Goal: Task Accomplishment & Management: Use online tool/utility

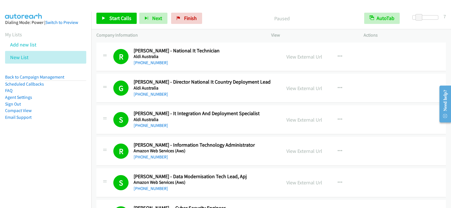
click at [28, 77] on link "Back to Campaign Management" at bounding box center [34, 76] width 59 height 5
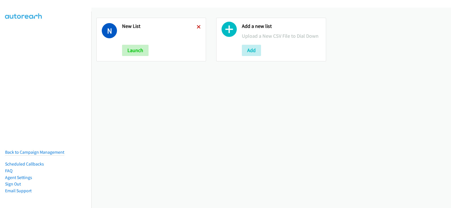
click at [197, 27] on icon at bounding box center [199, 27] width 4 height 4
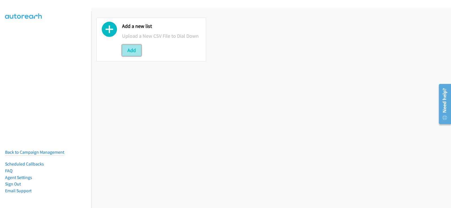
click at [135, 48] on button "Add" at bounding box center [131, 50] width 19 height 11
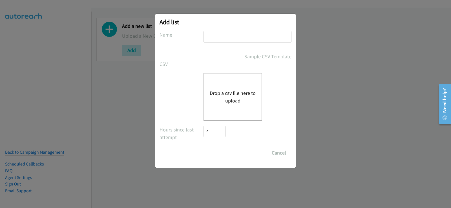
click at [238, 37] on input "text" at bounding box center [248, 37] width 88 height 12
type input "new list"
click at [232, 87] on div "Drop a csv file here to upload" at bounding box center [233, 97] width 59 height 48
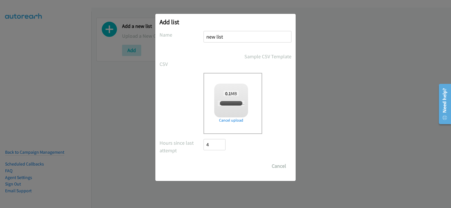
checkbox input "true"
click at [222, 170] on input "Save List" at bounding box center [219, 166] width 30 height 11
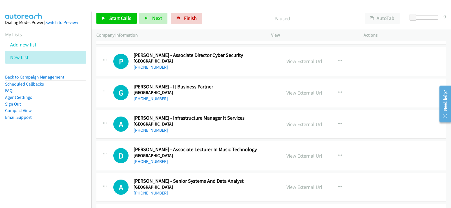
scroll to position [141, 0]
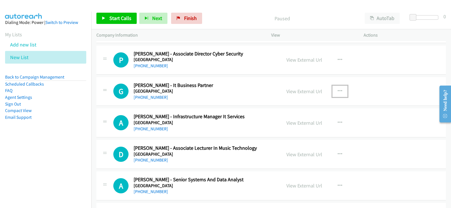
click at [339, 88] on button "button" at bounding box center [340, 91] width 15 height 11
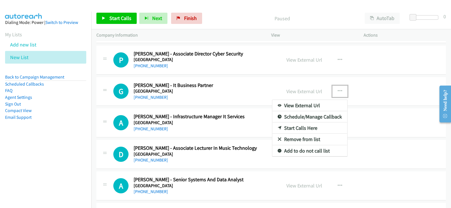
click at [299, 128] on link "Start Calls Here" at bounding box center [310, 128] width 75 height 11
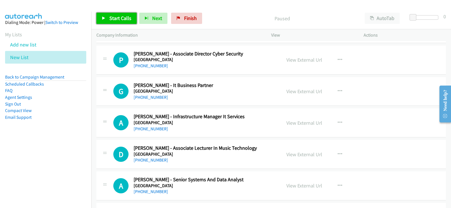
click at [114, 17] on span "Start Calls" at bounding box center [120, 18] width 22 height 6
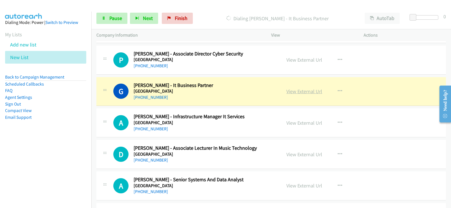
click at [293, 93] on link "View External Url" at bounding box center [305, 91] width 36 height 6
click at [120, 15] on span "Pause" at bounding box center [115, 18] width 13 height 6
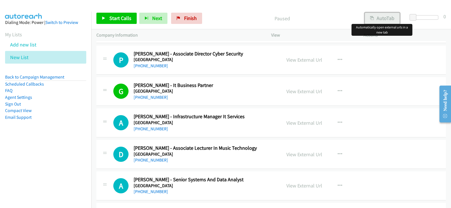
click at [394, 19] on button "AutoTab" at bounding box center [382, 18] width 35 height 11
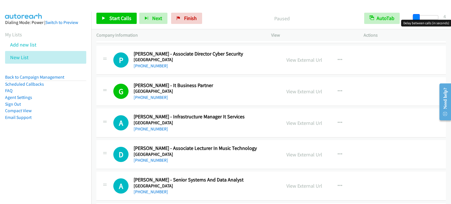
drag, startPoint x: 413, startPoint y: 18, endPoint x: 416, endPoint y: 17, distance: 2.8
click at [416, 17] on span at bounding box center [416, 17] width 7 height 7
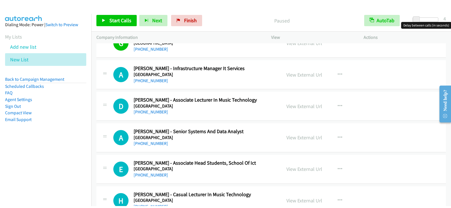
scroll to position [197, 0]
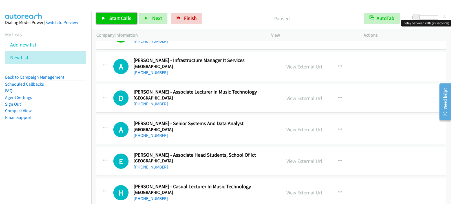
click at [120, 22] on link "Start Calls" at bounding box center [116, 18] width 40 height 11
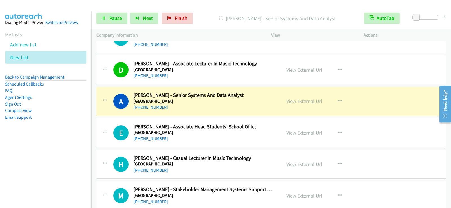
scroll to position [254, 0]
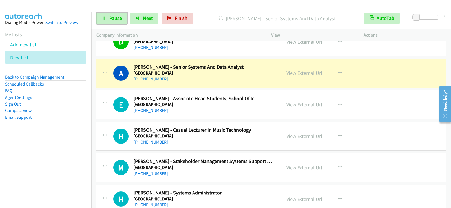
click at [109, 17] on span "Pause" at bounding box center [115, 18] width 13 height 6
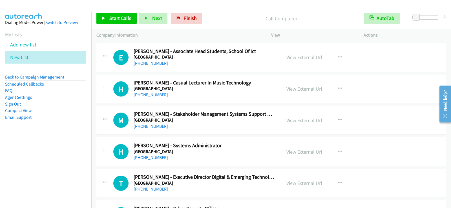
scroll to position [310, 0]
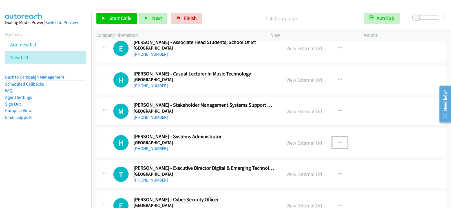
click at [338, 141] on icon "button" at bounding box center [340, 143] width 5 height 5
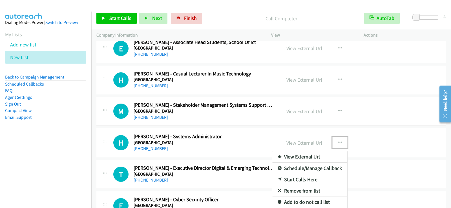
click at [292, 182] on link "Start Calls Here" at bounding box center [310, 179] width 75 height 11
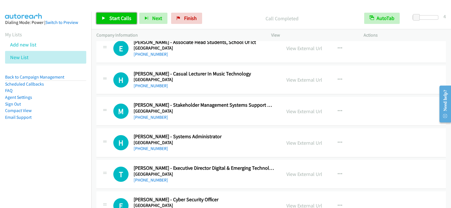
click at [122, 16] on span "Start Calls" at bounding box center [120, 18] width 22 height 6
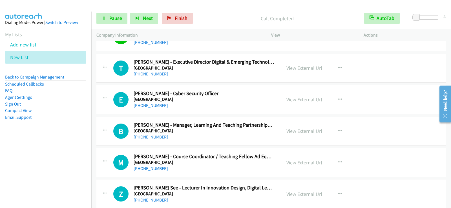
scroll to position [423, 0]
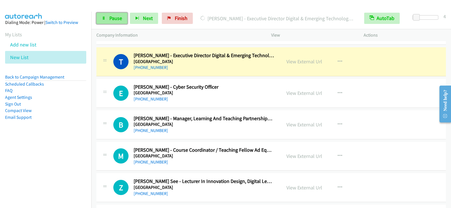
click at [116, 19] on span "Pause" at bounding box center [115, 18] width 13 height 6
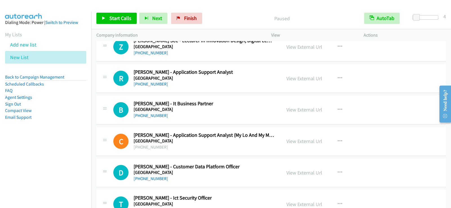
scroll to position [592, 0]
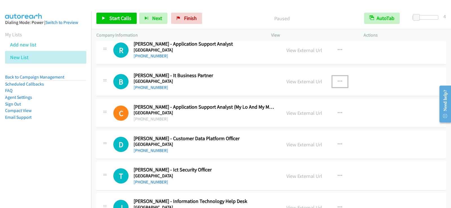
click at [339, 80] on icon "button" at bounding box center [340, 82] width 5 height 5
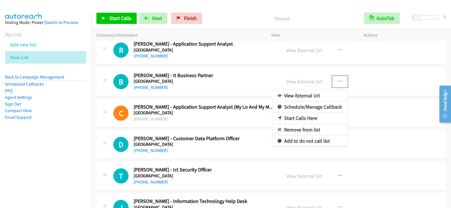
click at [301, 119] on link "Start Calls Here" at bounding box center [310, 118] width 75 height 11
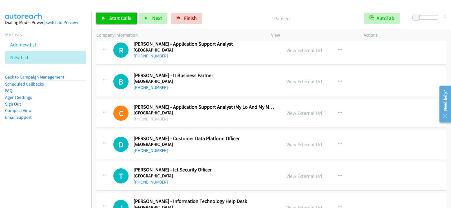
click at [126, 18] on span "Start Calls" at bounding box center [120, 18] width 22 height 6
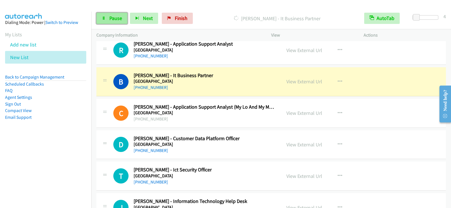
click at [115, 17] on span "Pause" at bounding box center [115, 18] width 13 height 6
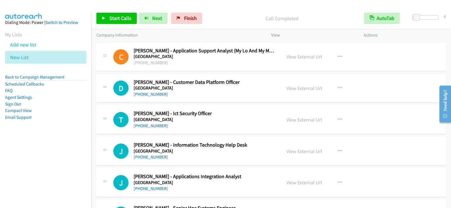
scroll to position [677, 0]
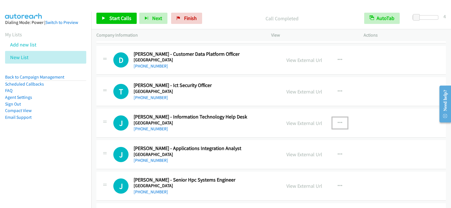
click at [338, 123] on icon "button" at bounding box center [340, 123] width 5 height 5
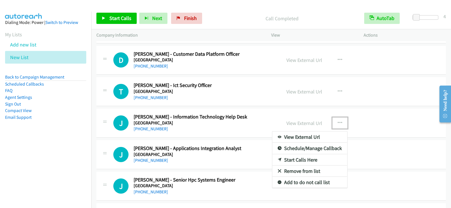
click at [313, 161] on link "Start Calls Here" at bounding box center [310, 160] width 75 height 11
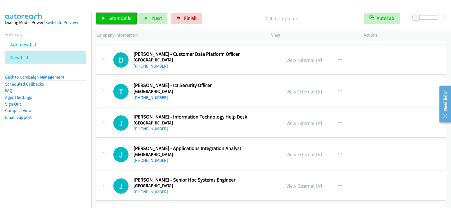
click at [105, 19] on icon at bounding box center [104, 19] width 4 height 4
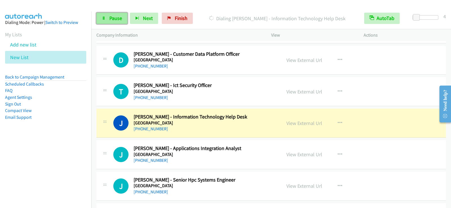
click at [117, 23] on link "Pause" at bounding box center [111, 18] width 31 height 11
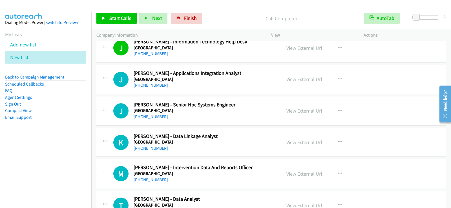
scroll to position [762, 0]
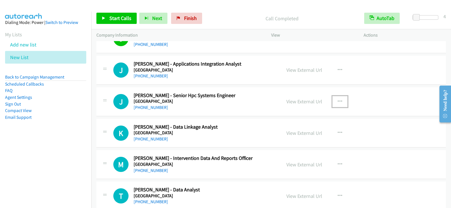
click at [339, 100] on icon "button" at bounding box center [340, 102] width 5 height 5
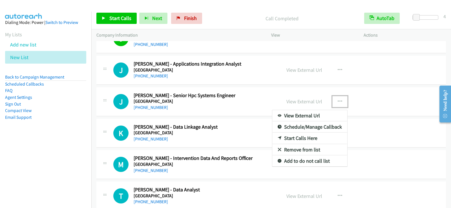
click at [298, 139] on link "Start Calls Here" at bounding box center [310, 138] width 75 height 11
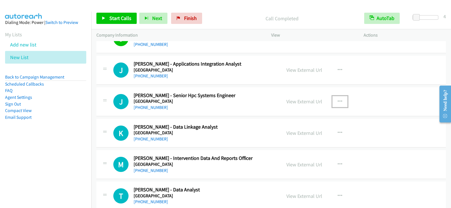
click at [338, 102] on icon "button" at bounding box center [340, 102] width 5 height 5
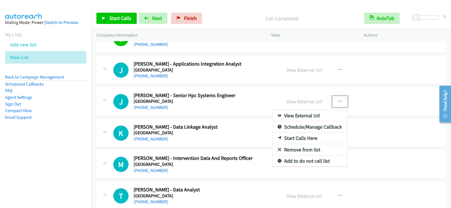
click at [308, 137] on link "Start Calls Here" at bounding box center [310, 138] width 75 height 11
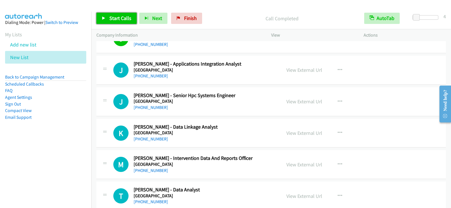
click at [113, 17] on span "Start Calls" at bounding box center [120, 18] width 22 height 6
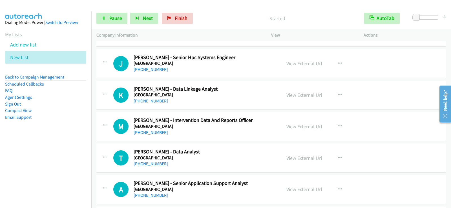
scroll to position [790, 0]
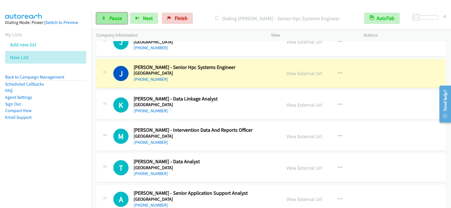
drag, startPoint x: 122, startPoint y: 18, endPoint x: 121, endPoint y: 21, distance: 3.2
click at [122, 18] on link "Pause" at bounding box center [111, 18] width 31 height 11
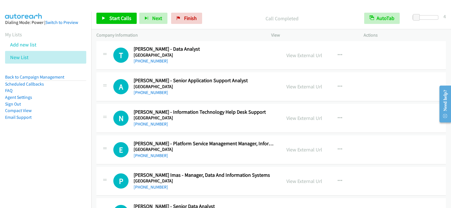
scroll to position [931, 0]
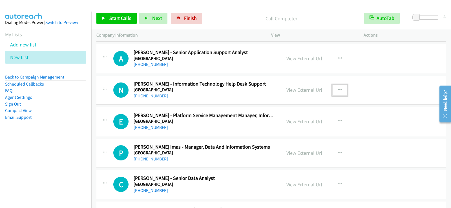
click at [339, 89] on icon "button" at bounding box center [340, 90] width 5 height 5
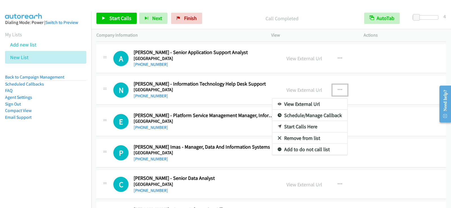
click at [299, 127] on link "Start Calls Here" at bounding box center [310, 126] width 75 height 11
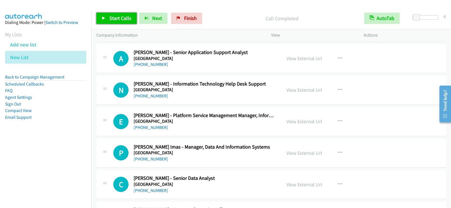
click at [101, 17] on link "Start Calls" at bounding box center [116, 18] width 40 height 11
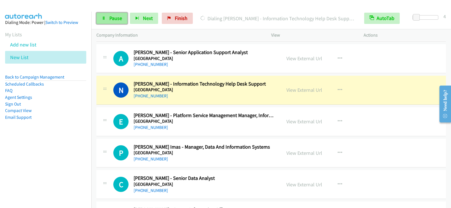
click at [107, 21] on link "Pause" at bounding box center [111, 18] width 31 height 11
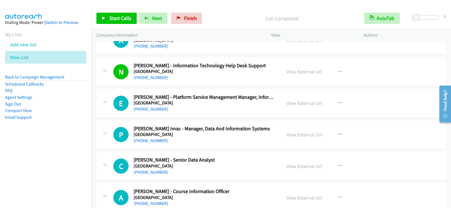
scroll to position [959, 0]
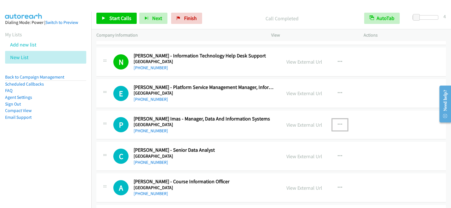
click at [338, 124] on icon "button" at bounding box center [340, 125] width 5 height 5
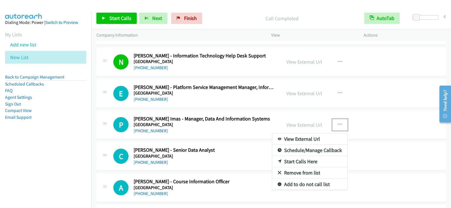
click at [306, 160] on link "Start Calls Here" at bounding box center [310, 161] width 75 height 11
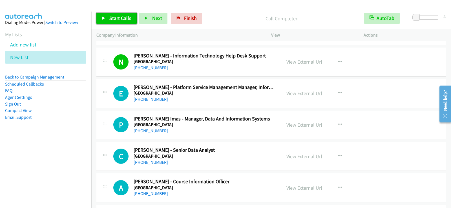
click at [118, 21] on link "Start Calls" at bounding box center [116, 18] width 40 height 11
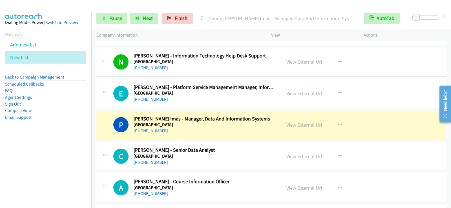
drag, startPoint x: 47, startPoint y: 134, endPoint x: 110, endPoint y: 166, distance: 70.7
click at [47, 134] on aside "Dialing Mode: Power | Switch to Preview My Lists Add new list New List Back to …" at bounding box center [45, 79] width 91 height 135
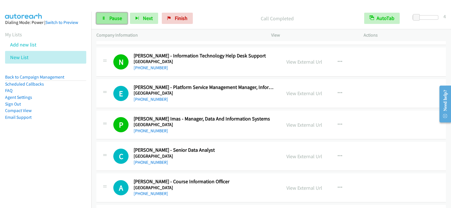
click at [115, 24] on link "Pause" at bounding box center [111, 18] width 31 height 11
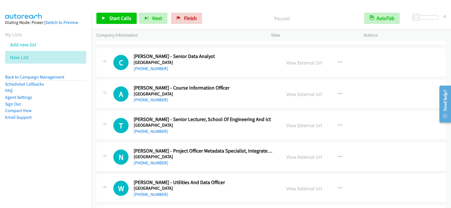
scroll to position [1044, 0]
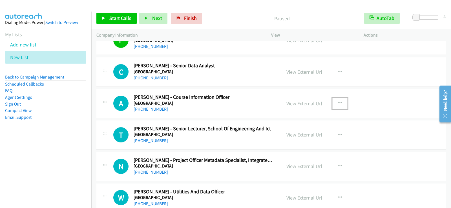
click at [338, 104] on icon "button" at bounding box center [340, 103] width 5 height 5
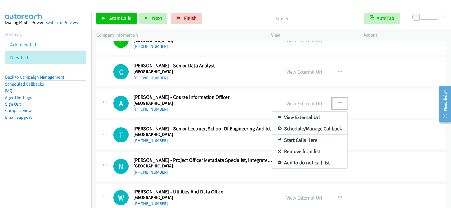
click at [201, 143] on div at bounding box center [225, 104] width 451 height 208
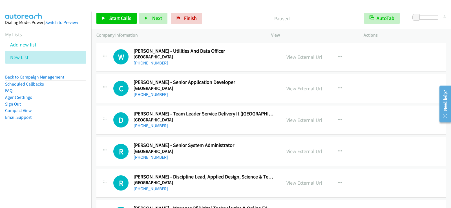
scroll to position [1213, 0]
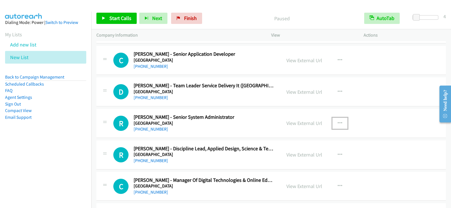
click at [338, 125] on icon "button" at bounding box center [340, 123] width 5 height 5
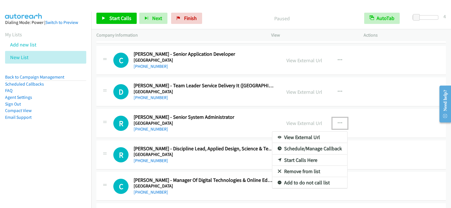
click at [302, 161] on link "Start Calls Here" at bounding box center [310, 160] width 75 height 11
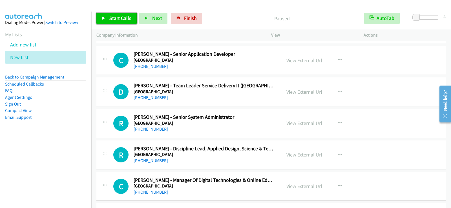
click at [128, 22] on link "Start Calls" at bounding box center [116, 18] width 40 height 11
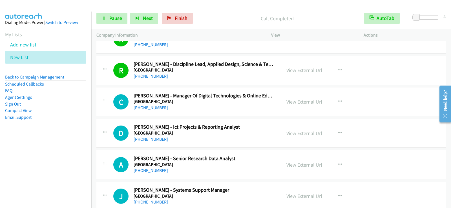
scroll to position [1326, 0]
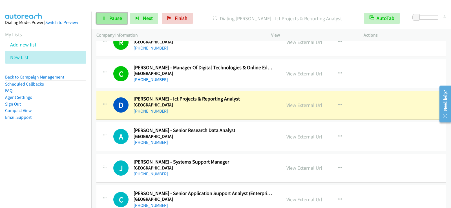
click at [108, 18] on link "Pause" at bounding box center [111, 18] width 31 height 11
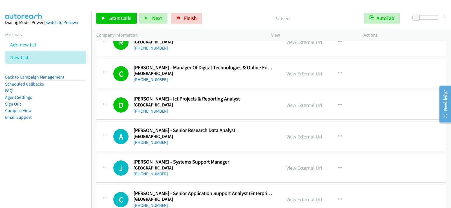
scroll to position [1354, 0]
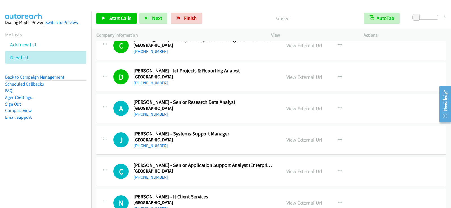
click at [233, 137] on h2 "James Perkin - Systems Support Manager" at bounding box center [204, 134] width 141 height 6
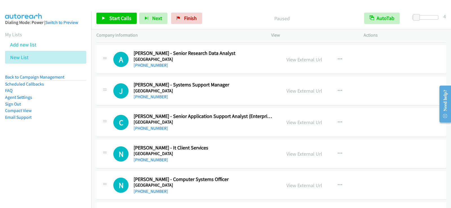
scroll to position [1411, 0]
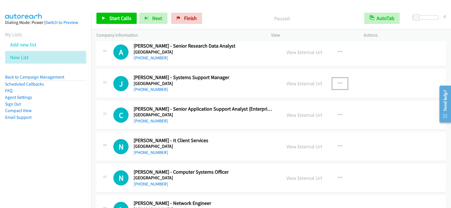
click at [339, 84] on icon "button" at bounding box center [340, 84] width 5 height 5
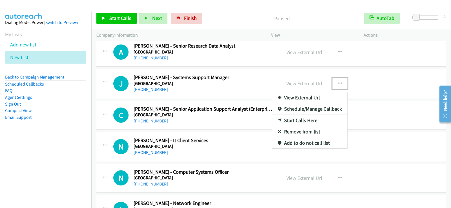
click at [309, 122] on link "Start Calls Here" at bounding box center [310, 120] width 75 height 11
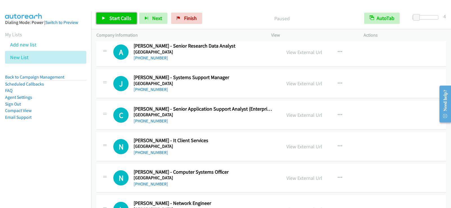
click at [125, 18] on span "Start Calls" at bounding box center [120, 18] width 22 height 6
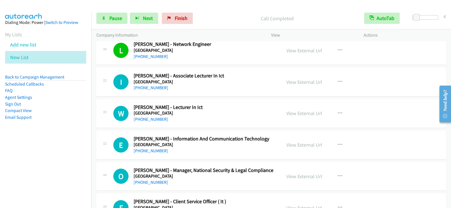
scroll to position [1580, 0]
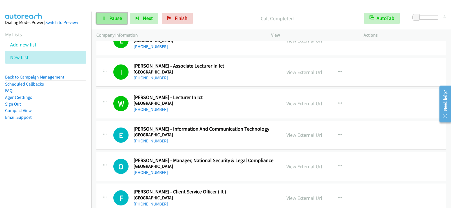
click at [111, 17] on span "Pause" at bounding box center [115, 18] width 13 height 6
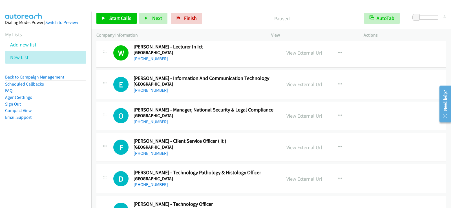
scroll to position [1636, 0]
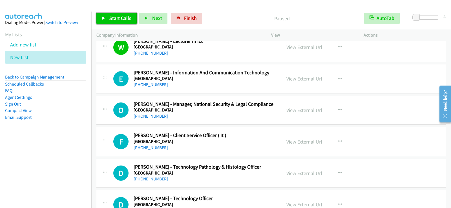
click at [127, 17] on span "Start Calls" at bounding box center [120, 18] width 22 height 6
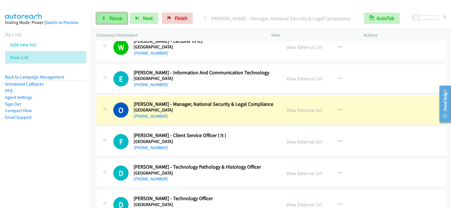
click at [112, 20] on span "Pause" at bounding box center [115, 18] width 13 height 6
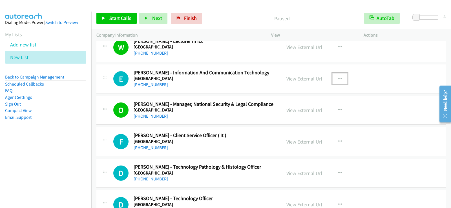
click at [339, 79] on icon "button" at bounding box center [340, 79] width 5 height 5
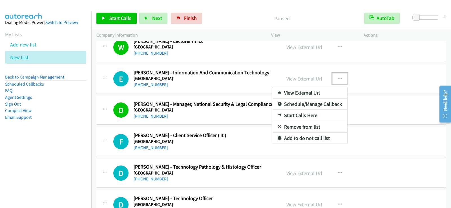
click at [302, 115] on link "Start Calls Here" at bounding box center [310, 115] width 75 height 11
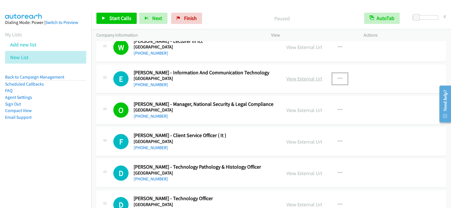
click at [296, 81] on link "View External Url" at bounding box center [305, 79] width 36 height 6
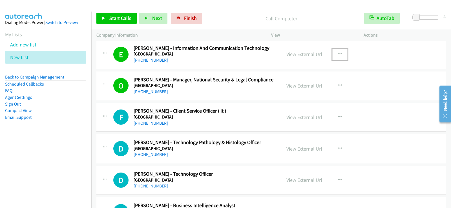
scroll to position [1665, 0]
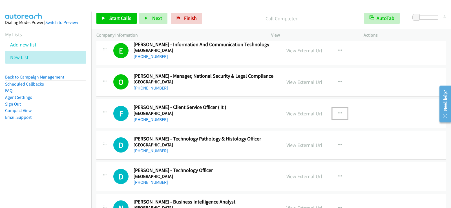
click at [341, 113] on button "button" at bounding box center [340, 113] width 15 height 11
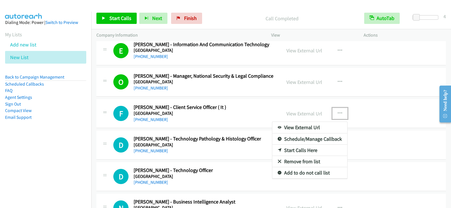
click at [298, 150] on link "Start Calls Here" at bounding box center [310, 150] width 75 height 11
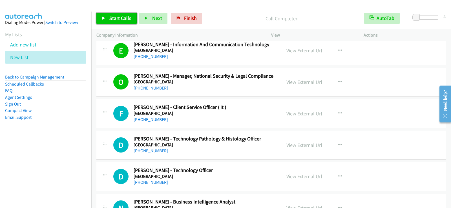
click at [129, 19] on span "Start Calls" at bounding box center [120, 18] width 22 height 6
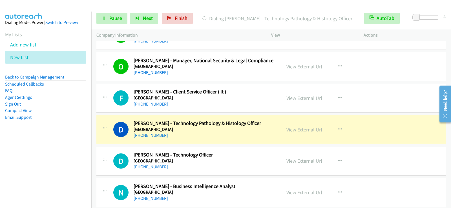
scroll to position [1693, 0]
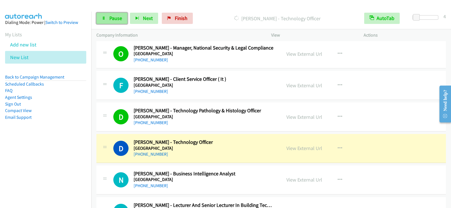
drag, startPoint x: 114, startPoint y: 17, endPoint x: 115, endPoint y: 20, distance: 3.3
click at [114, 17] on span "Pause" at bounding box center [115, 18] width 13 height 6
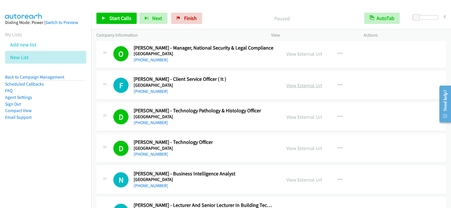
click at [310, 87] on link "View External Url" at bounding box center [305, 85] width 36 height 6
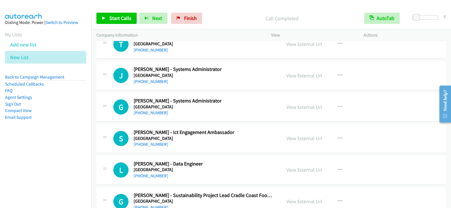
scroll to position [1834, 0]
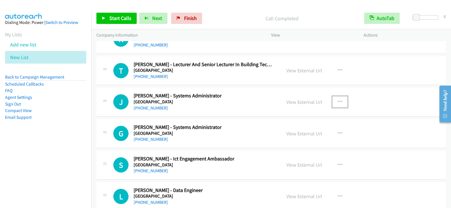
click at [341, 102] on button "button" at bounding box center [340, 101] width 15 height 11
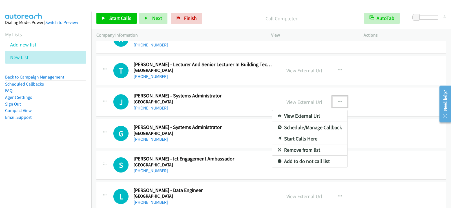
click at [297, 141] on link "Start Calls Here" at bounding box center [310, 138] width 75 height 11
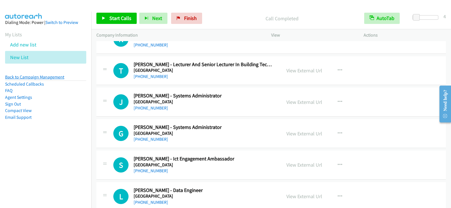
click at [41, 76] on link "Back to Campaign Management" at bounding box center [34, 76] width 59 height 5
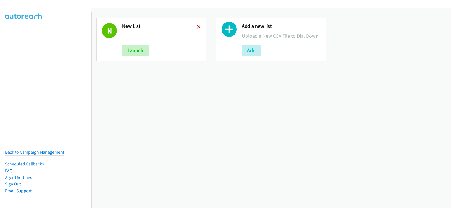
click at [198, 27] on icon at bounding box center [199, 27] width 4 height 4
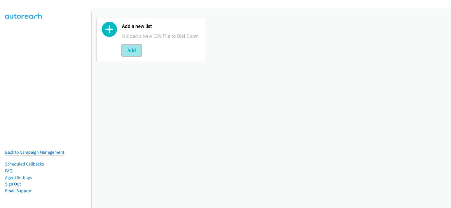
click at [133, 52] on button "Add" at bounding box center [131, 50] width 19 height 11
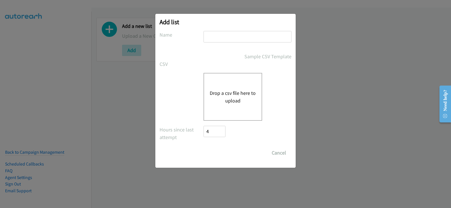
click at [238, 39] on input "text" at bounding box center [248, 37] width 88 height 12
type input "new list"
click at [214, 100] on button "Drop a csv file here to upload" at bounding box center [233, 96] width 46 height 15
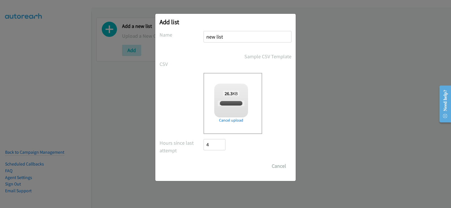
checkbox input "true"
click at [224, 170] on input "Save List" at bounding box center [219, 166] width 30 height 11
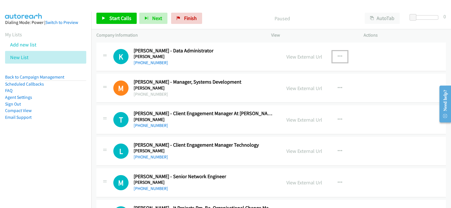
click at [342, 55] on button "button" at bounding box center [340, 56] width 15 height 11
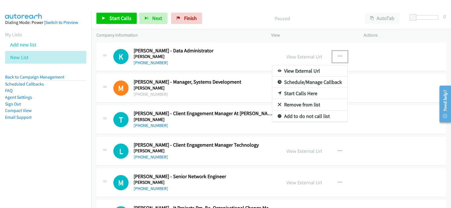
click at [302, 94] on link "Start Calls Here" at bounding box center [310, 93] width 75 height 11
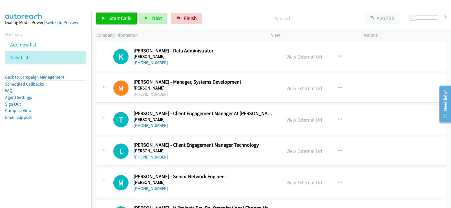
click at [112, 21] on link "Start Calls" at bounding box center [116, 18] width 40 height 11
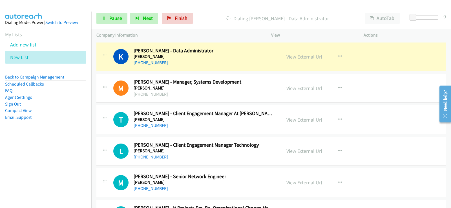
click at [294, 58] on link "View External Url" at bounding box center [305, 57] width 36 height 6
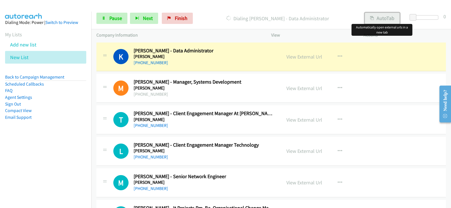
click at [387, 17] on button "AutoTab" at bounding box center [382, 18] width 35 height 11
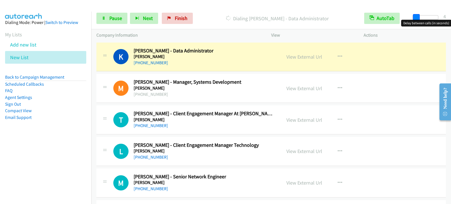
drag, startPoint x: 412, startPoint y: 17, endPoint x: 415, endPoint y: 18, distance: 2.9
click at [415, 18] on span at bounding box center [416, 17] width 7 height 7
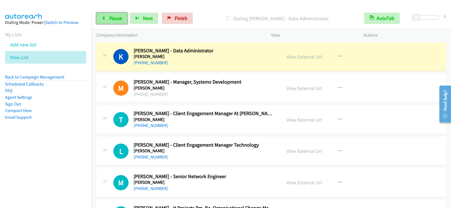
click at [107, 15] on link "Pause" at bounding box center [111, 18] width 31 height 11
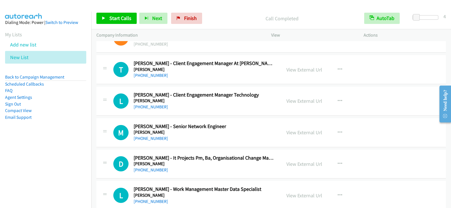
scroll to position [56, 0]
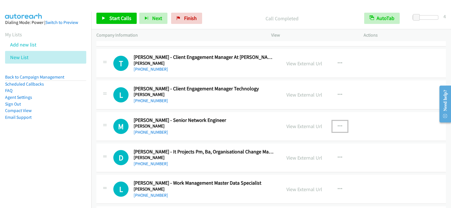
click at [342, 127] on button "button" at bounding box center [340, 126] width 15 height 11
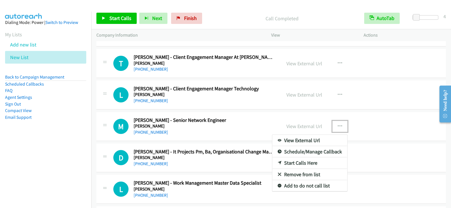
click at [297, 164] on link "Start Calls Here" at bounding box center [310, 163] width 75 height 11
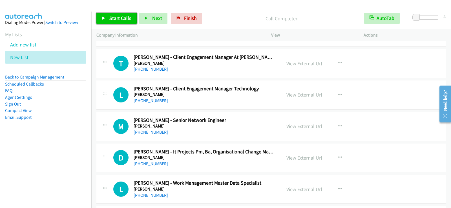
click at [118, 19] on span "Start Calls" at bounding box center [120, 18] width 22 height 6
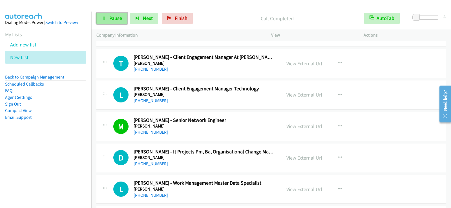
click at [119, 18] on span "Pause" at bounding box center [115, 18] width 13 height 6
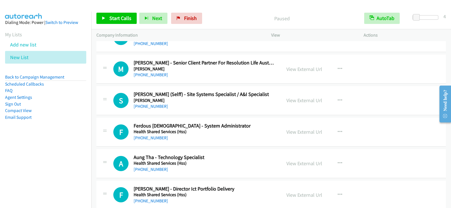
scroll to position [367, 0]
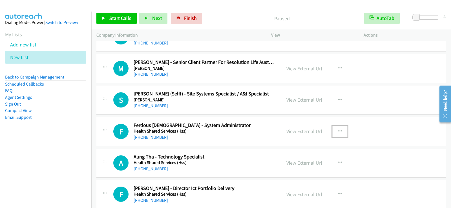
click at [339, 130] on icon "button" at bounding box center [340, 131] width 5 height 5
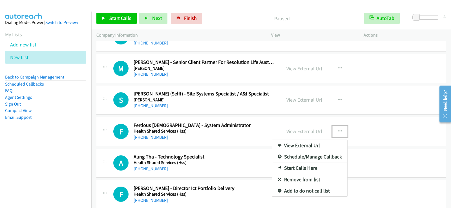
click at [288, 169] on link "Start Calls Here" at bounding box center [310, 168] width 75 height 11
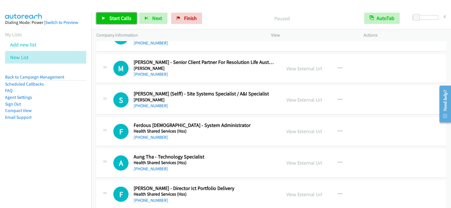
click at [115, 16] on span "Start Calls" at bounding box center [120, 18] width 22 height 6
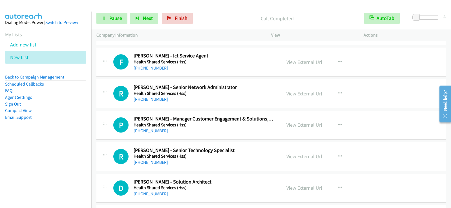
scroll to position [818, 0]
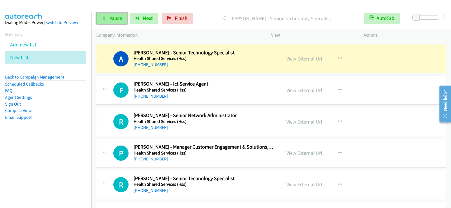
click at [120, 18] on span "Pause" at bounding box center [115, 18] width 13 height 6
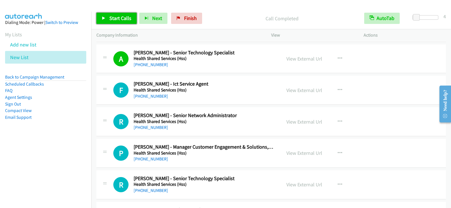
click at [128, 18] on span "Start Calls" at bounding box center [120, 18] width 22 height 6
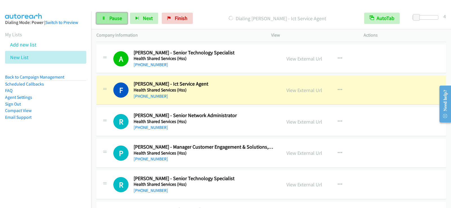
click at [111, 18] on span "Pause" at bounding box center [115, 18] width 13 height 6
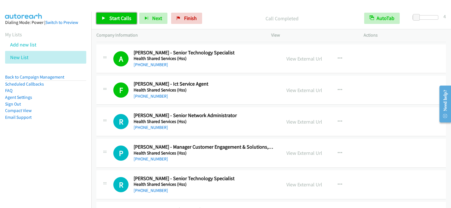
click at [130, 14] on link "Start Calls" at bounding box center [116, 18] width 40 height 11
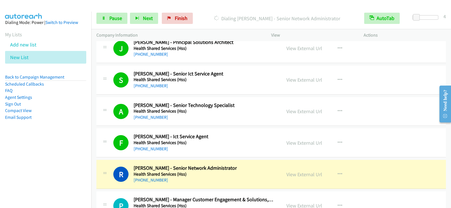
scroll to position [762, 0]
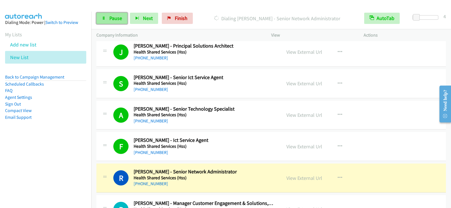
click at [121, 16] on span "Pause" at bounding box center [115, 18] width 13 height 6
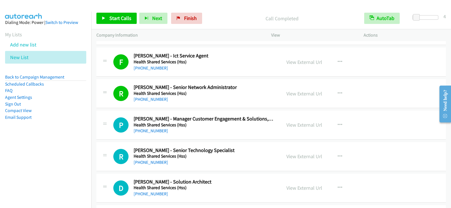
scroll to position [875, 0]
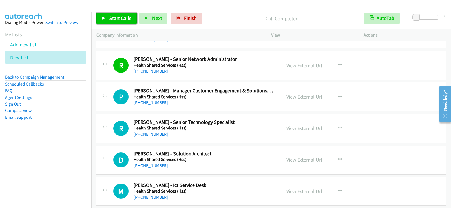
click at [125, 19] on span "Start Calls" at bounding box center [120, 18] width 22 height 6
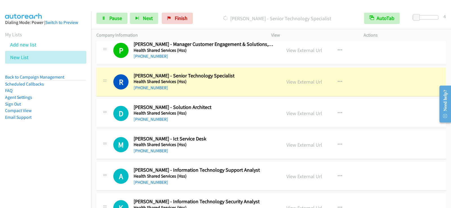
scroll to position [931, 0]
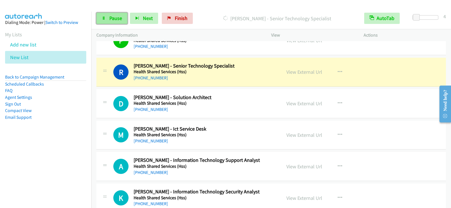
click at [119, 22] on link "Pause" at bounding box center [111, 18] width 31 height 11
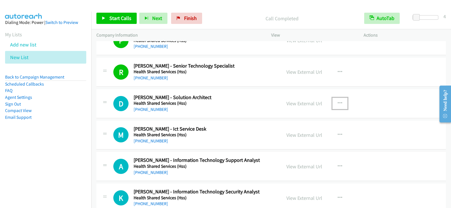
click at [339, 104] on icon "button" at bounding box center [340, 103] width 5 height 5
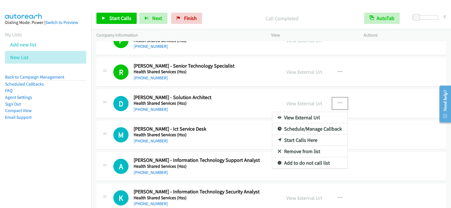
click at [318, 142] on link "Start Calls Here" at bounding box center [310, 140] width 75 height 11
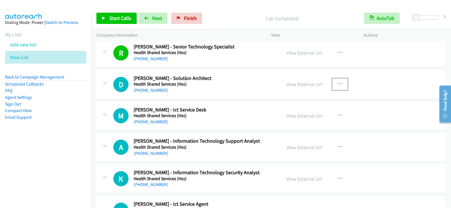
scroll to position [959, 0]
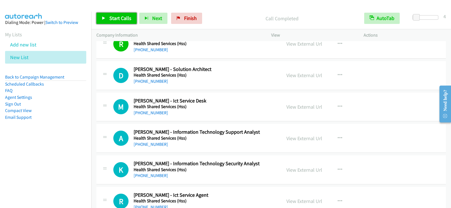
click at [118, 16] on span "Start Calls" at bounding box center [120, 18] width 22 height 6
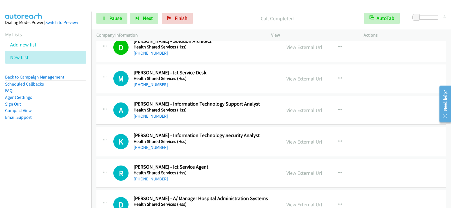
scroll to position [1016, 0]
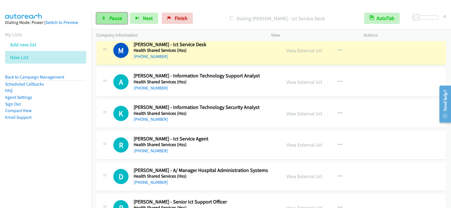
click at [109, 19] on span "Pause" at bounding box center [115, 18] width 13 height 6
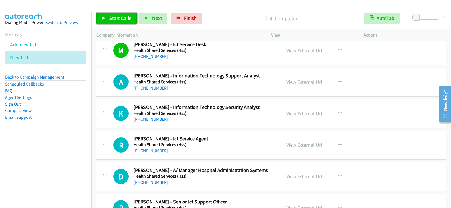
click at [113, 17] on span "Start Calls" at bounding box center [120, 18] width 22 height 6
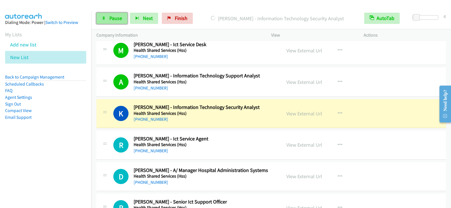
click at [107, 21] on link "Pause" at bounding box center [111, 18] width 31 height 11
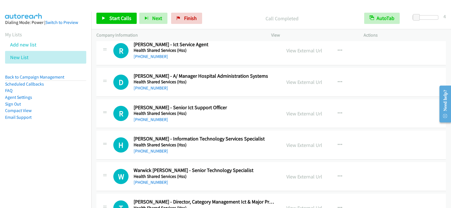
scroll to position [1100, 0]
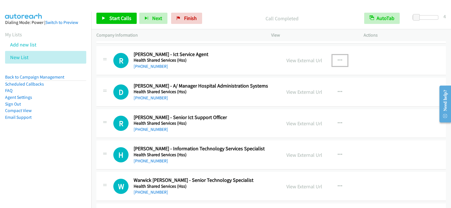
click at [341, 60] on button "button" at bounding box center [340, 60] width 15 height 11
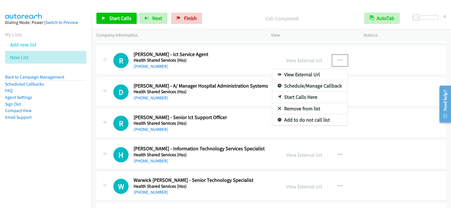
click at [304, 97] on link "Start Calls Here" at bounding box center [310, 97] width 75 height 11
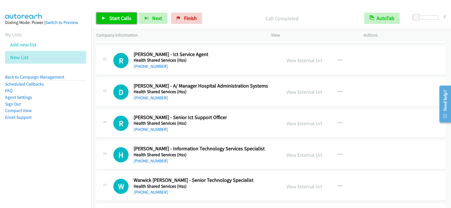
click at [111, 19] on span "Start Calls" at bounding box center [120, 18] width 22 height 6
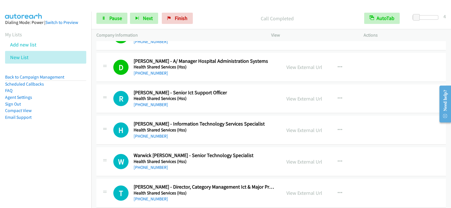
scroll to position [1157, 0]
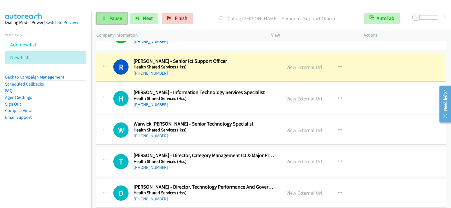
click at [113, 20] on span "Pause" at bounding box center [115, 18] width 13 height 6
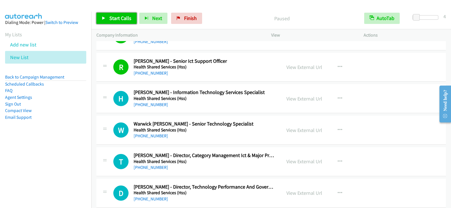
click at [121, 17] on span "Start Calls" at bounding box center [120, 18] width 22 height 6
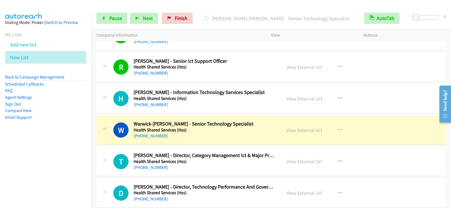
click at [65, 154] on nav "Dialing Mode: Power | Switch to Preview My Lists Add new list New List Back to …" at bounding box center [46, 116] width 92 height 208
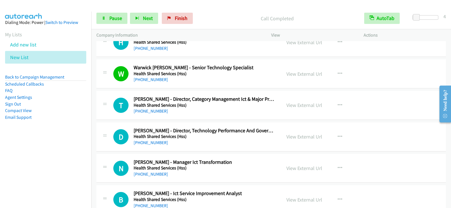
scroll to position [1241, 0]
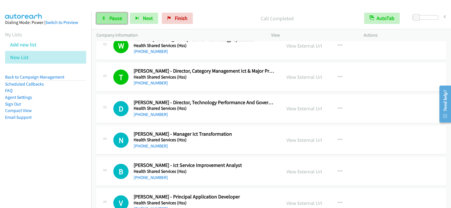
click at [113, 21] on span "Pause" at bounding box center [115, 18] width 13 height 6
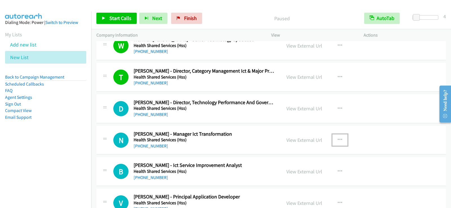
click at [339, 140] on icon "button" at bounding box center [340, 140] width 5 height 5
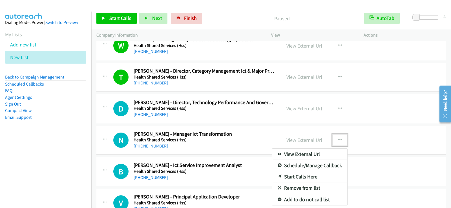
click at [310, 178] on link "Start Calls Here" at bounding box center [310, 177] width 75 height 11
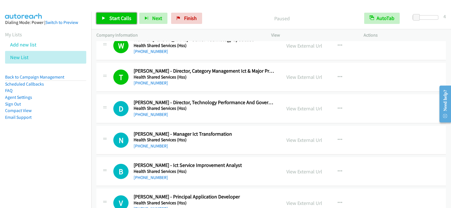
click at [104, 17] on icon at bounding box center [104, 19] width 4 height 4
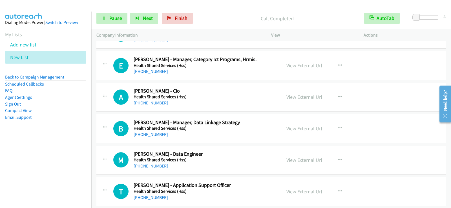
scroll to position [1382, 0]
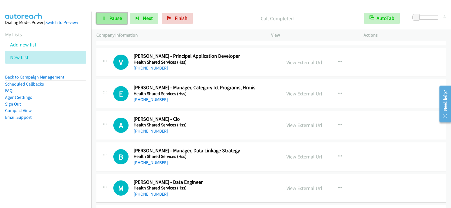
click at [111, 16] on span "Pause" at bounding box center [115, 18] width 13 height 6
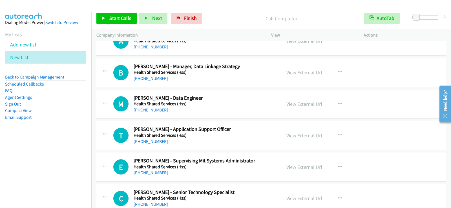
scroll to position [1467, 0]
click at [260, 105] on h5 "Health Shared Services (Hss)" at bounding box center [204, 104] width 141 height 6
click at [335, 102] on button "button" at bounding box center [340, 103] width 15 height 11
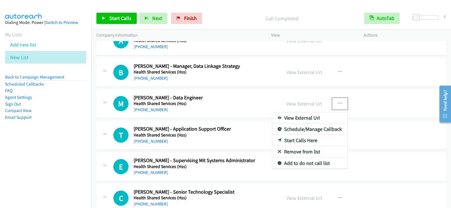
click at [304, 141] on link "Start Calls Here" at bounding box center [310, 140] width 75 height 11
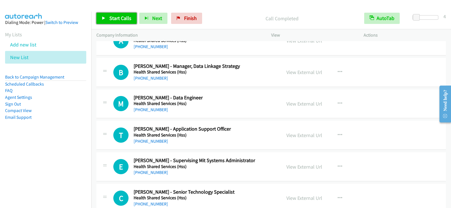
click at [133, 19] on link "Start Calls" at bounding box center [116, 18] width 40 height 11
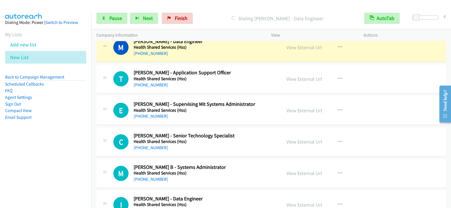
scroll to position [1495, 0]
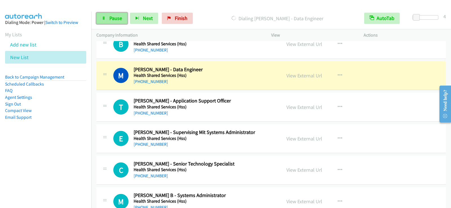
click at [115, 19] on span "Pause" at bounding box center [115, 18] width 13 height 6
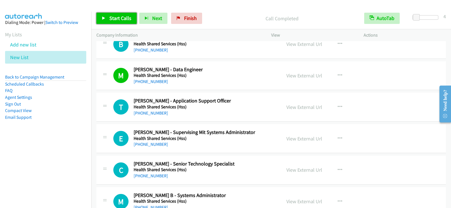
click at [132, 20] on link "Start Calls" at bounding box center [116, 18] width 40 height 11
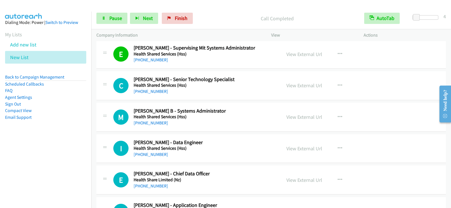
scroll to position [1608, 0]
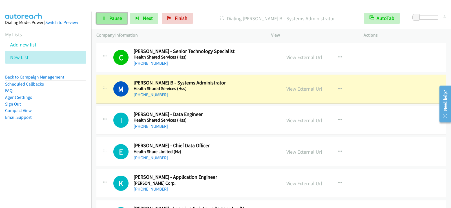
click at [108, 18] on link "Pause" at bounding box center [111, 18] width 31 height 11
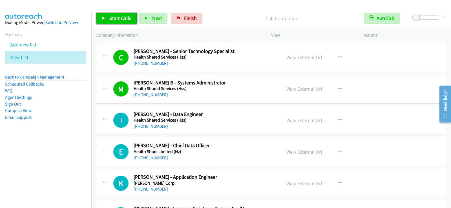
click at [129, 16] on span "Start Calls" at bounding box center [120, 18] width 22 height 6
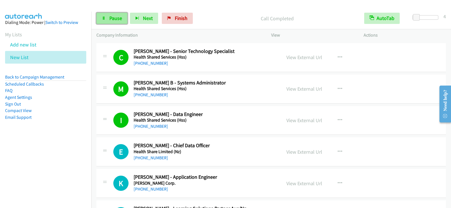
click at [120, 20] on span "Pause" at bounding box center [115, 18] width 13 height 6
click at [115, 16] on span "Start Calls" at bounding box center [120, 18] width 22 height 6
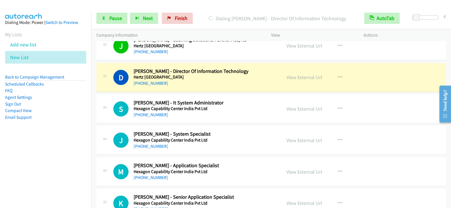
scroll to position [1806, 0]
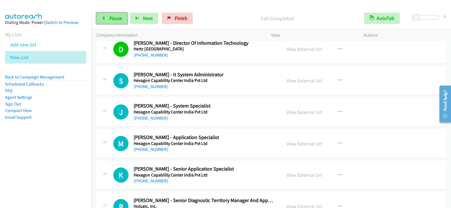
click at [115, 18] on span "Pause" at bounding box center [115, 18] width 13 height 6
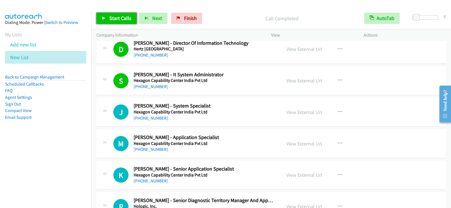
click at [124, 16] on span "Start Calls" at bounding box center [120, 18] width 22 height 6
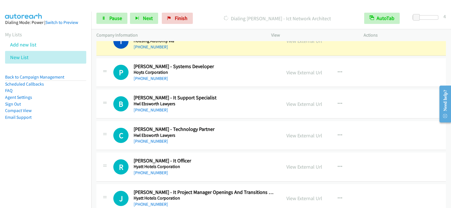
scroll to position [1975, 0]
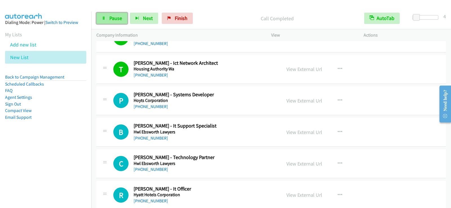
click at [113, 22] on link "Pause" at bounding box center [111, 18] width 31 height 11
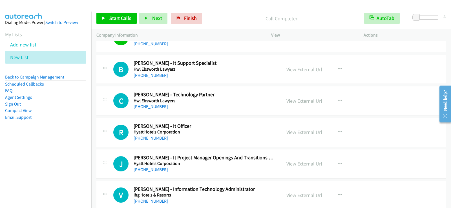
scroll to position [2031, 0]
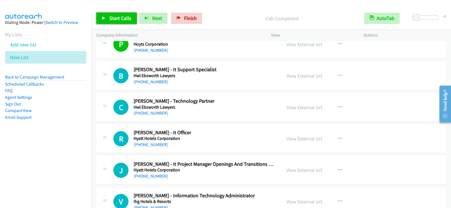
click at [119, 16] on span "Start Calls" at bounding box center [120, 18] width 22 height 6
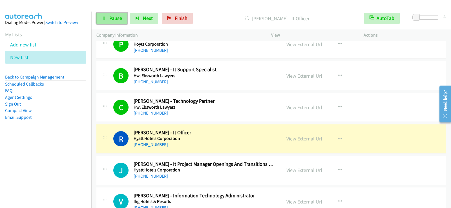
click at [109, 19] on span "Pause" at bounding box center [115, 18] width 13 height 6
